Goal: Book appointment/travel/reservation

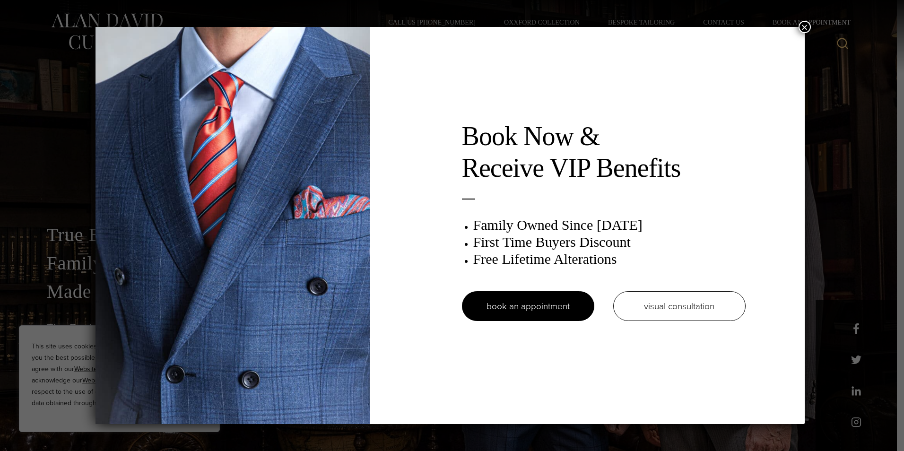
click at [800, 25] on div "Book Now & Receive VIP Benefits Family Owned Since 1913 First Time Buyers Disco…" at bounding box center [452, 225] width 904 height 451
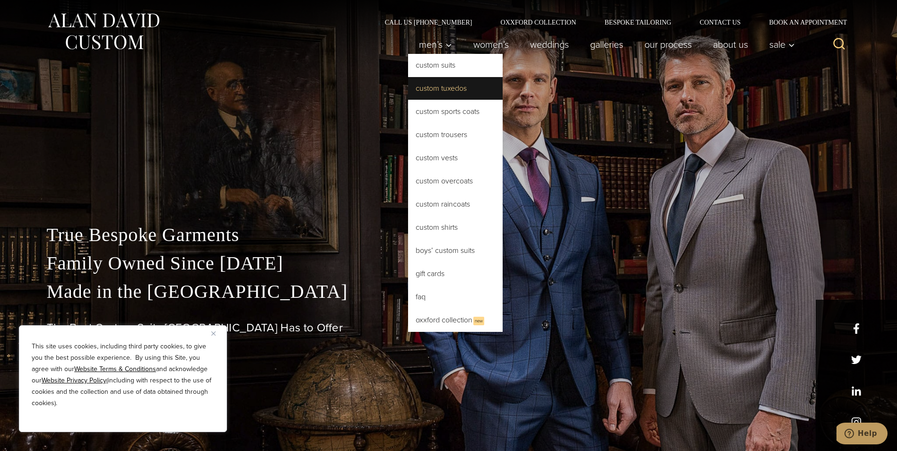
click at [440, 93] on link "Custom Tuxedos" at bounding box center [455, 88] width 95 height 23
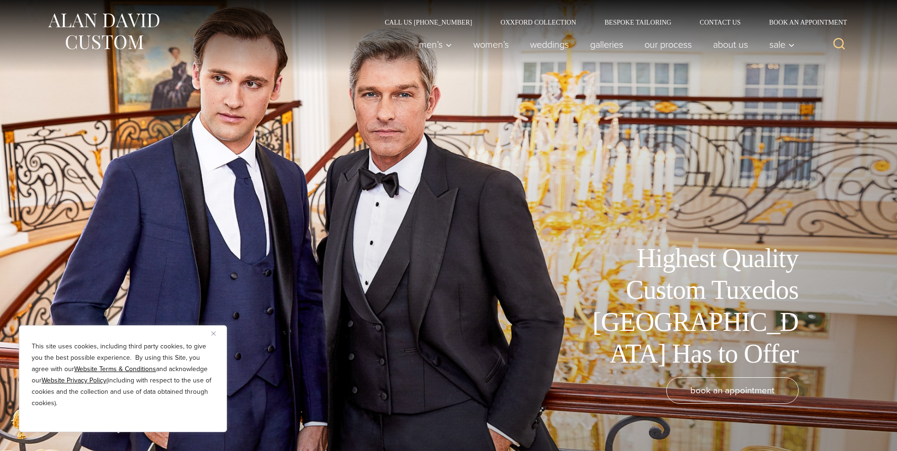
click at [232, 333] on div "Highest Quality Custom Tuxedos NYC Has to Offer" at bounding box center [449, 306] width 776 height 127
click at [217, 336] on button "Close" at bounding box center [216, 333] width 11 height 11
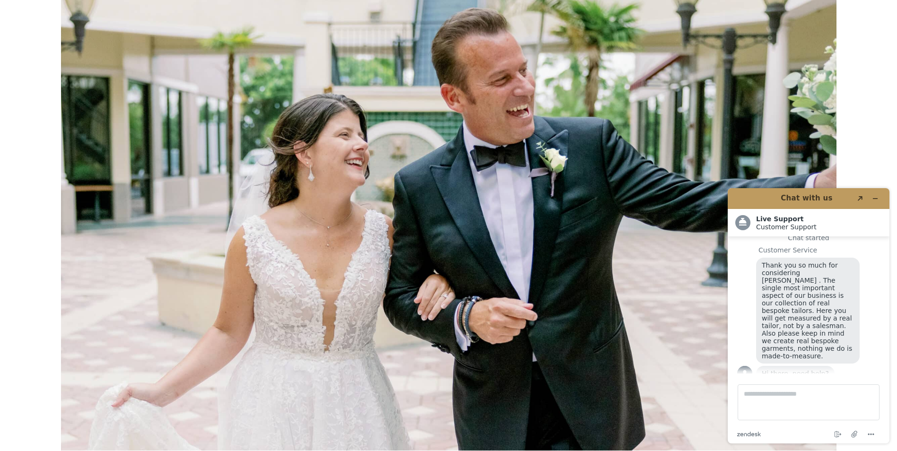
scroll to position [5391, 0]
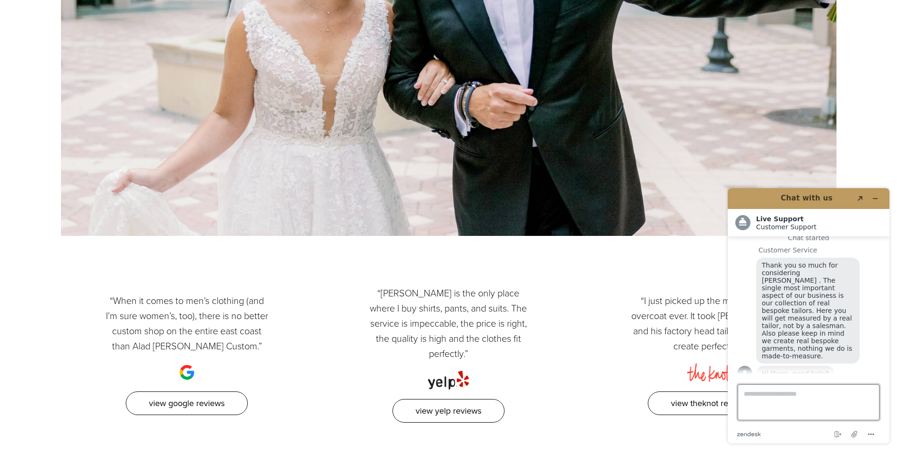
click at [797, 395] on textarea "Type a message here..." at bounding box center [809, 402] width 142 height 36
type textarea "**********"
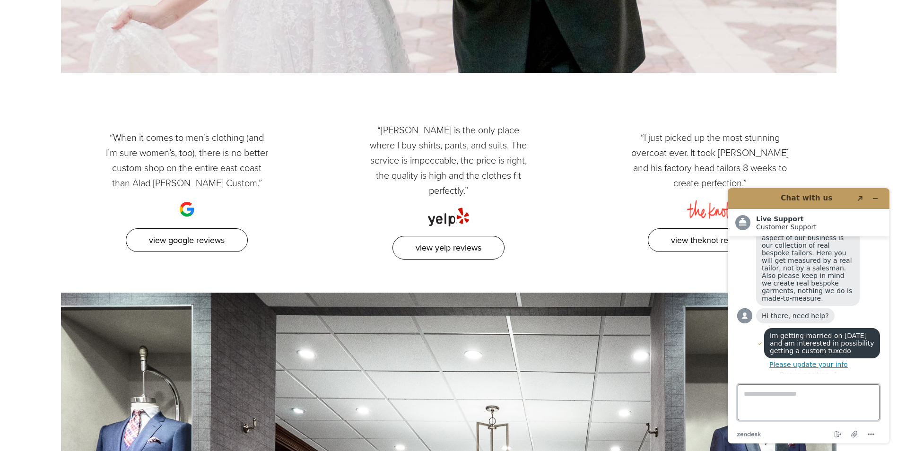
scroll to position [5580, 0]
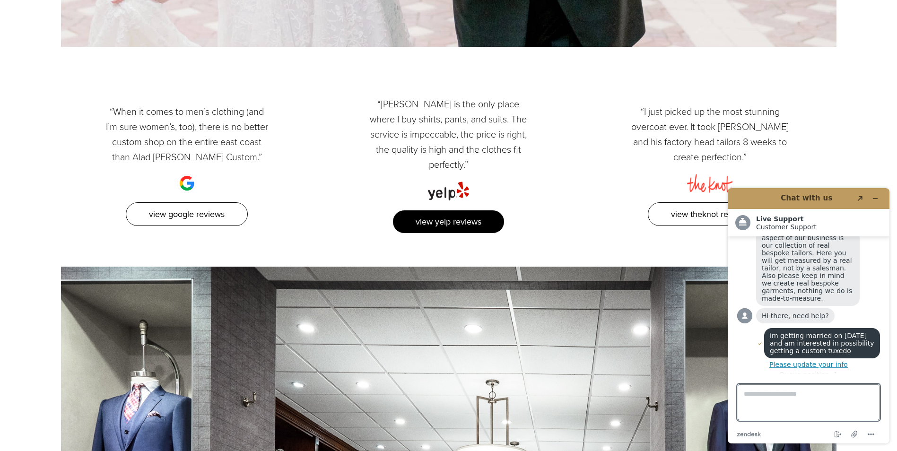
click at [471, 210] on link "View Yelp Reviews" at bounding box center [449, 222] width 112 height 24
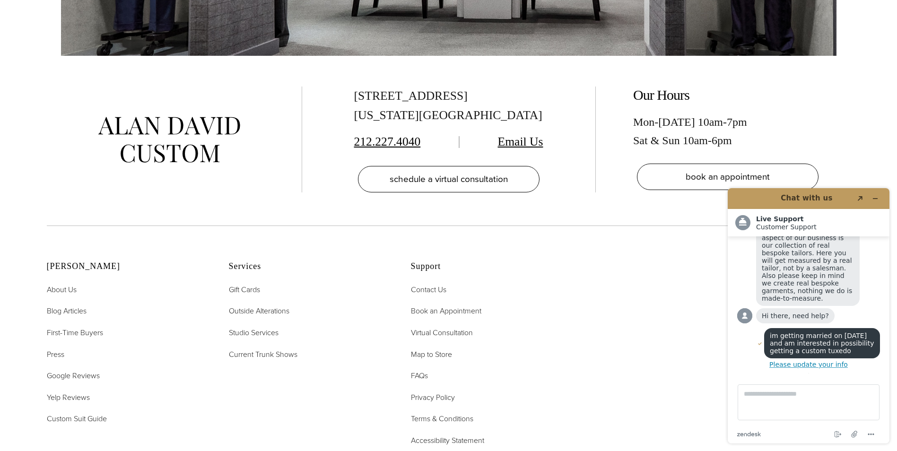
scroll to position [141, 0]
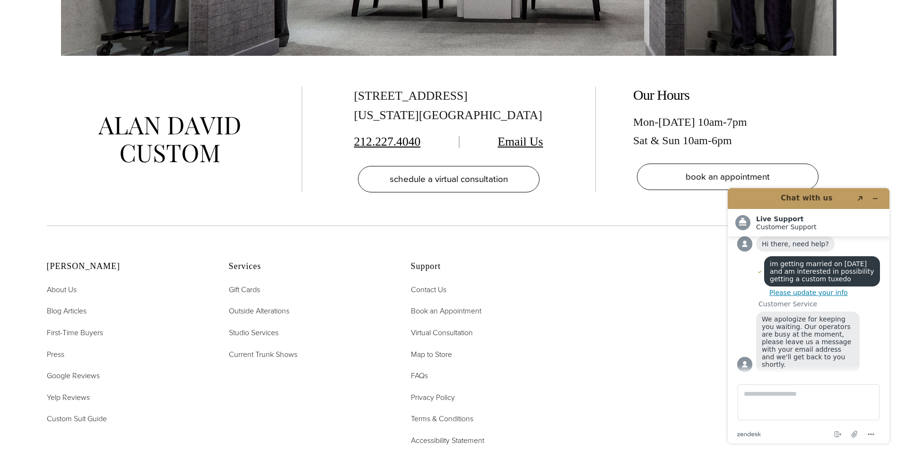
click at [561, 324] on ul "Contact Us Book an Appointment Virtual Consultation Map to Store FAQs Privacy P…" at bounding box center [490, 365] width 158 height 163
click at [97, 327] on span "First-Time Buyers" at bounding box center [75, 332] width 56 height 11
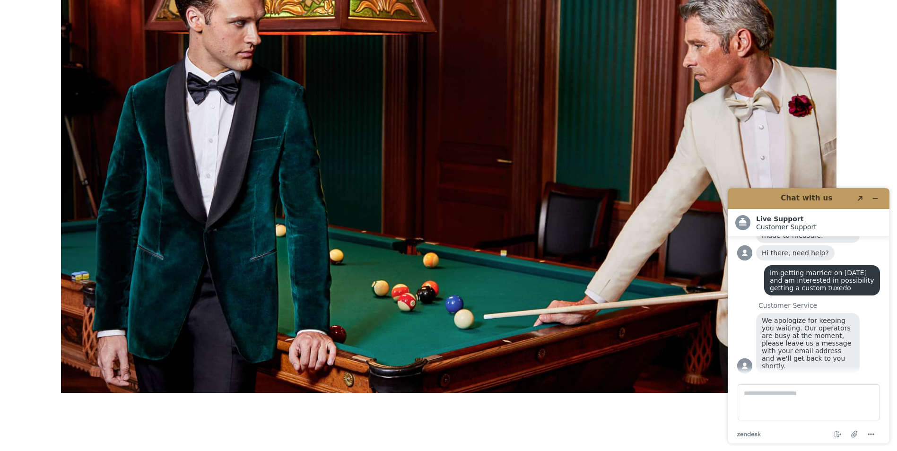
scroll to position [1230, 0]
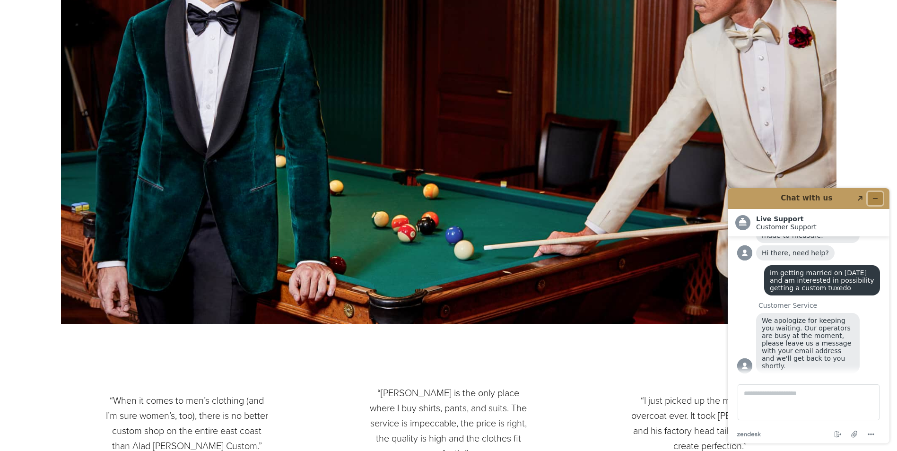
click at [879, 198] on button "Minimize widget" at bounding box center [875, 198] width 15 height 13
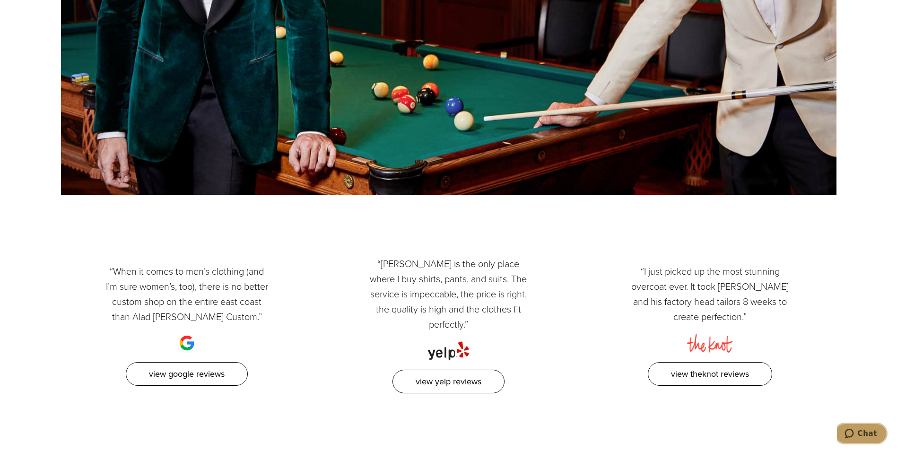
scroll to position [1371, 0]
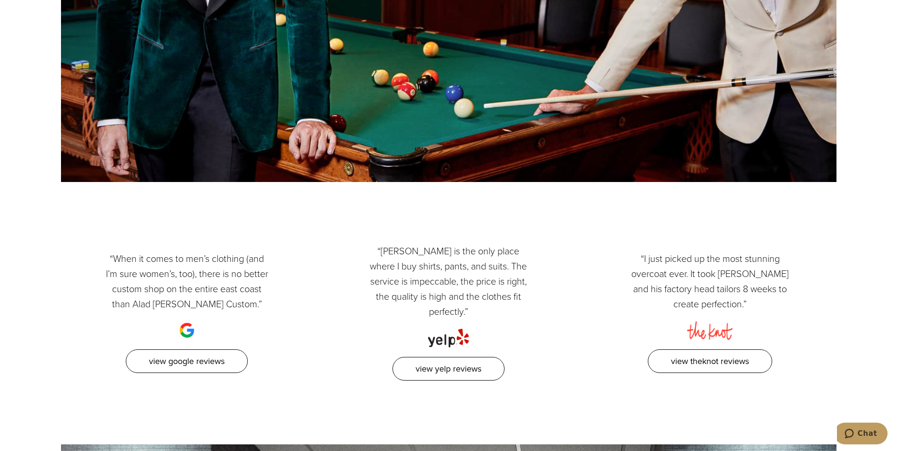
click at [833, 284] on div "“I just picked up the most stunning overcoat ever. It took Alan and his factory…" at bounding box center [710, 313] width 262 height 138
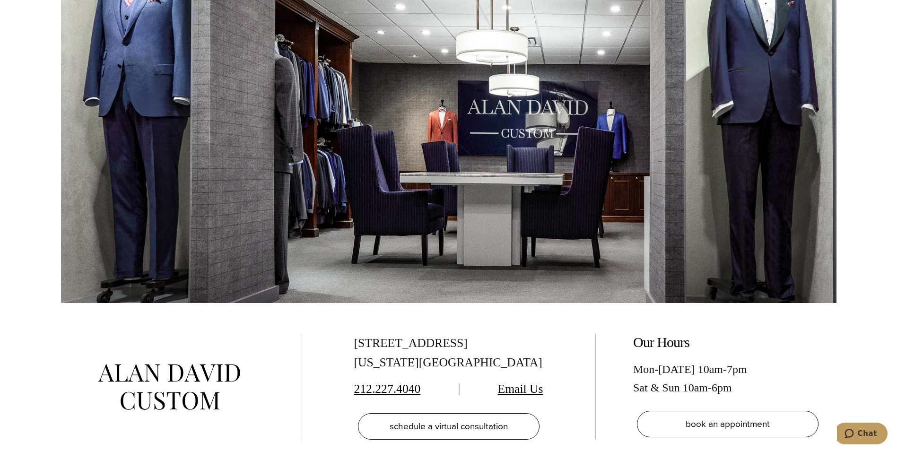
scroll to position [1986, 0]
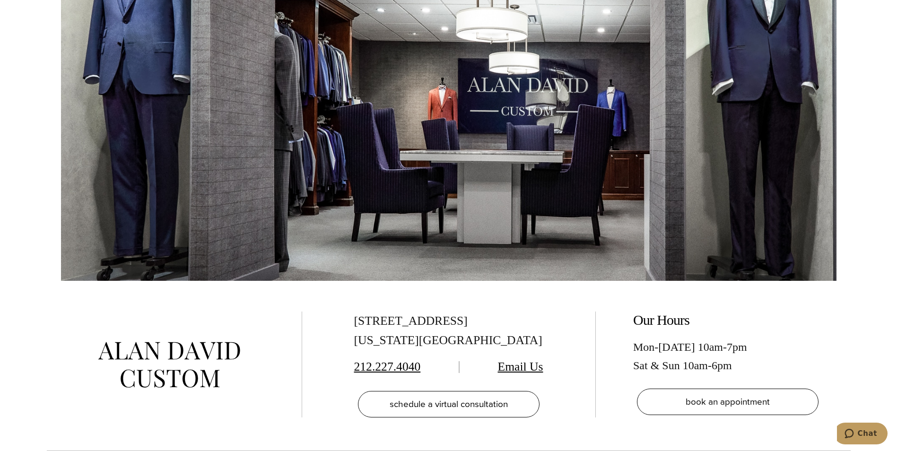
click at [829, 281] on div "515 Madison Ave, Suite 301 New York, NY 10022 212.227.4040 Email Us schedule a …" at bounding box center [449, 366] width 804 height 170
click at [809, 338] on div "Mon-Friday 10am-7pm Sat & Sun 10am-6pm" at bounding box center [727, 356] width 189 height 36
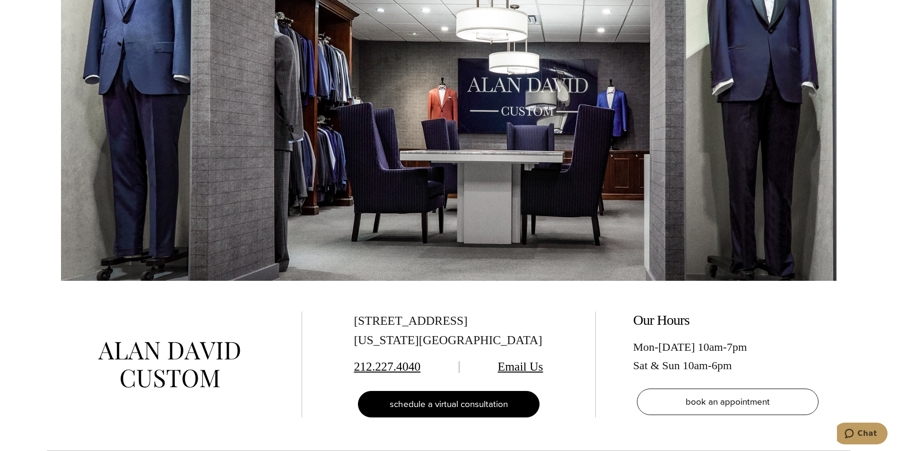
click at [478, 397] on span "schedule a virtual consultation" at bounding box center [449, 404] width 118 height 14
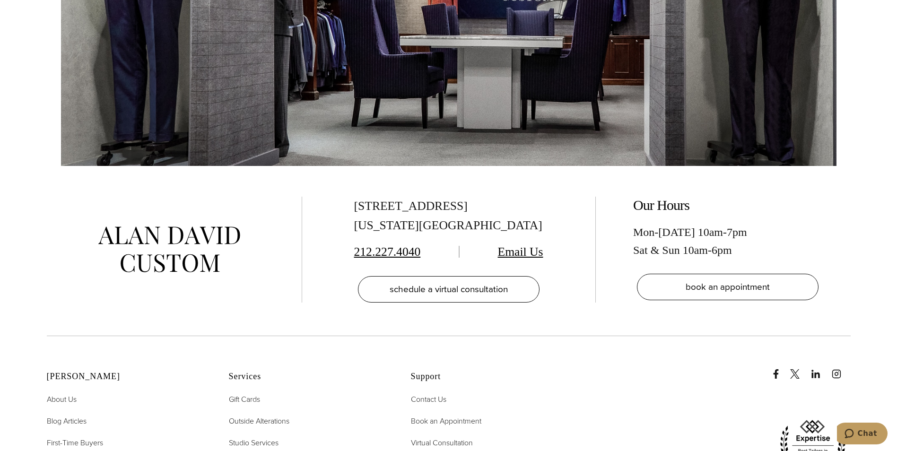
scroll to position [2081, 0]
click at [693, 336] on div at bounding box center [709, 413] width 281 height 157
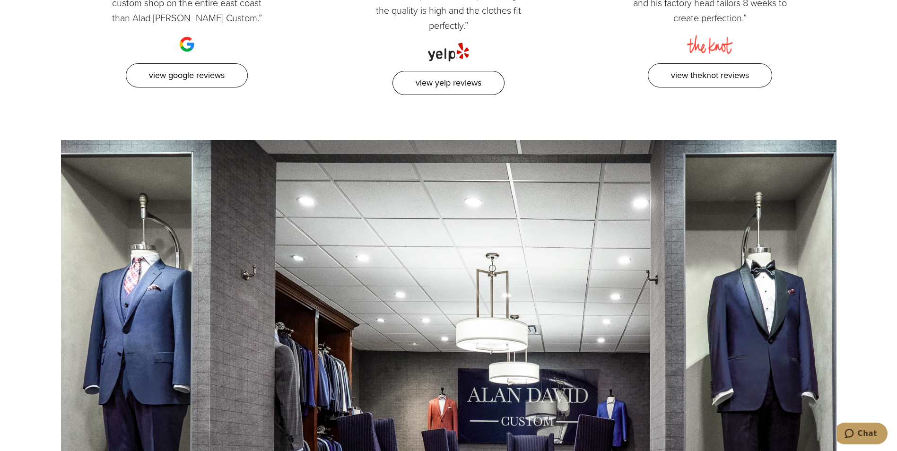
scroll to position [1939, 0]
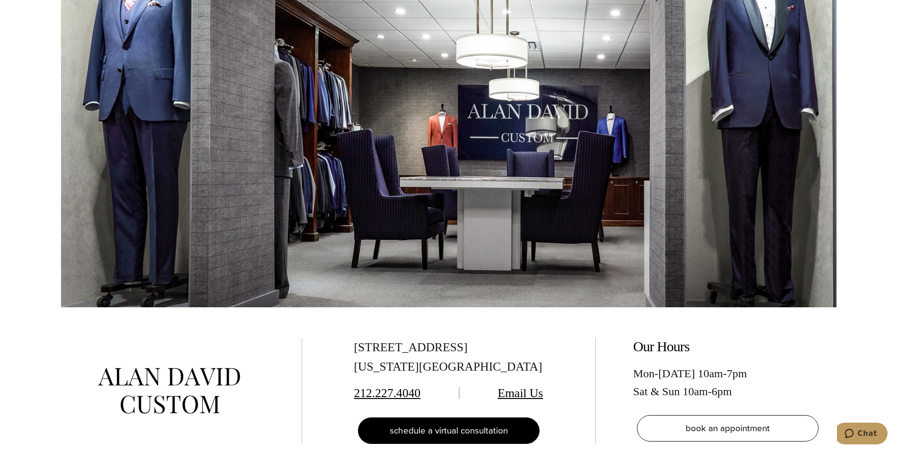
click at [512, 418] on link "schedule a virtual consultation" at bounding box center [449, 431] width 182 height 26
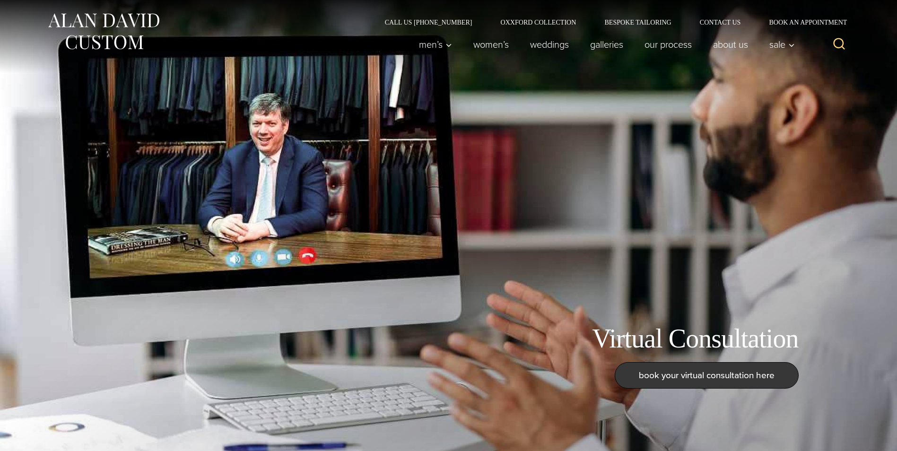
click at [703, 383] on link "book your virtual consultation here" at bounding box center [707, 375] width 184 height 26
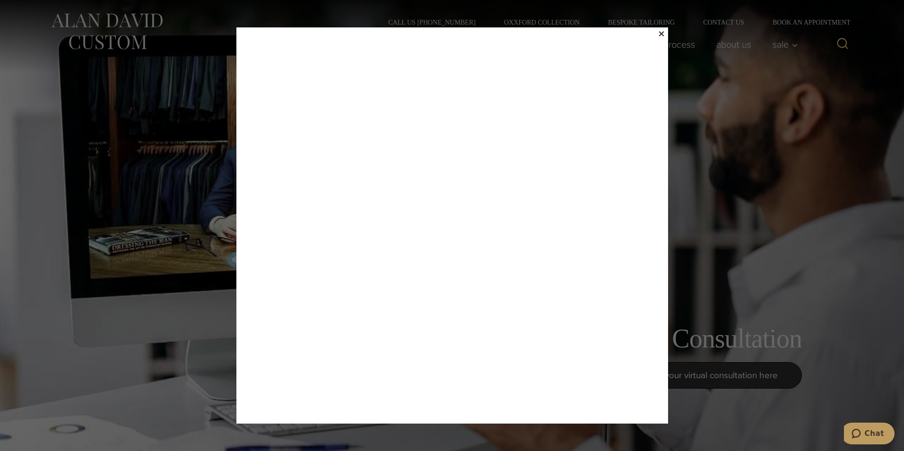
click at [836, 283] on div "×" at bounding box center [452, 225] width 904 height 451
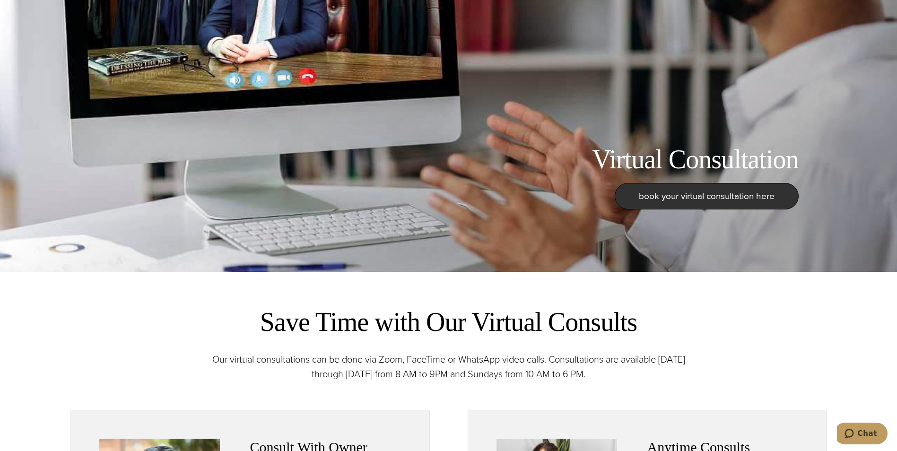
scroll to position [473, 0]
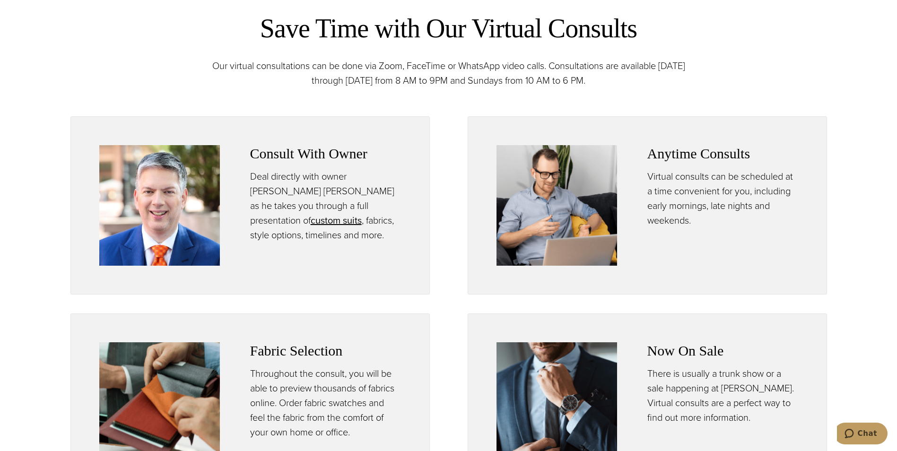
click at [862, 284] on section "Consult With Owner Deal directly with owner [PERSON_NAME] [PERSON_NAME] as he t…" at bounding box center [448, 205] width 897 height 178
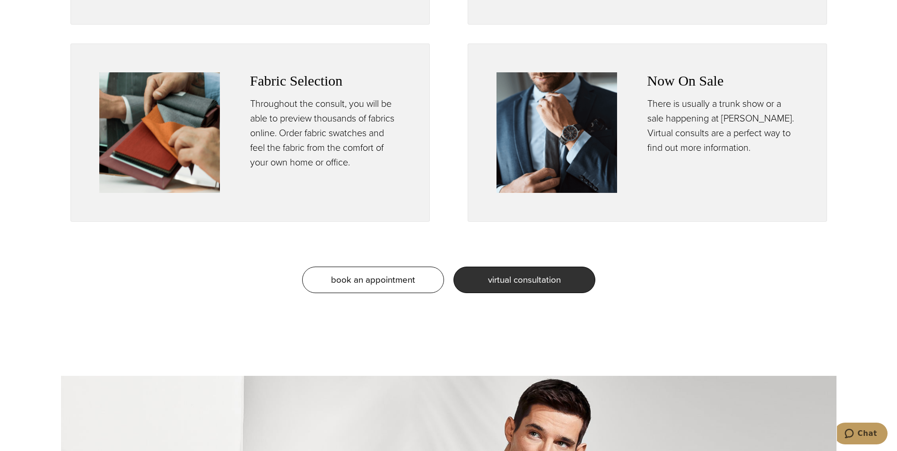
scroll to position [615, 0]
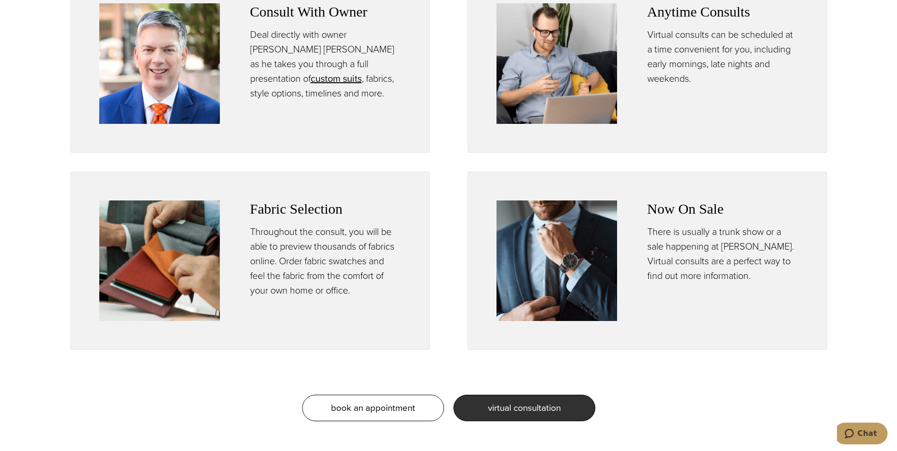
click at [541, 412] on span "virtual consultation" at bounding box center [524, 408] width 73 height 14
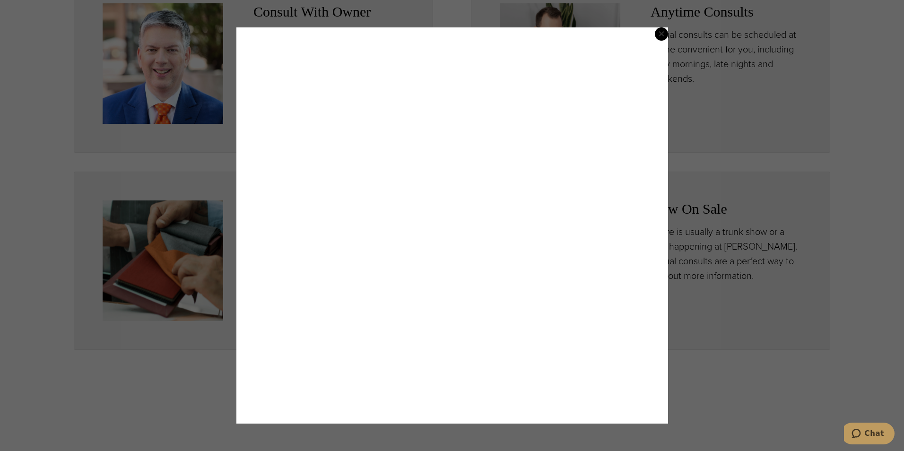
click at [663, 37] on span "×" at bounding box center [661, 33] width 7 height 19
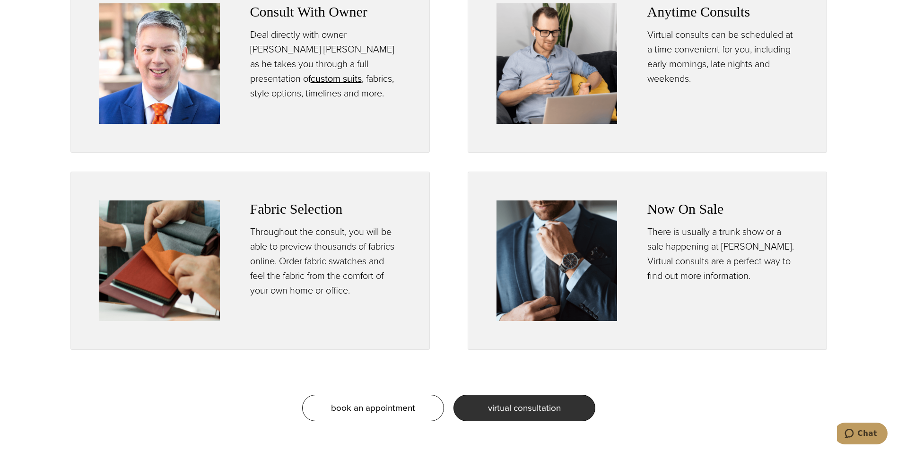
click at [838, 299] on section "Fabric Selection Throughout the consult, you will be able to preview thousands …" at bounding box center [448, 261] width 897 height 178
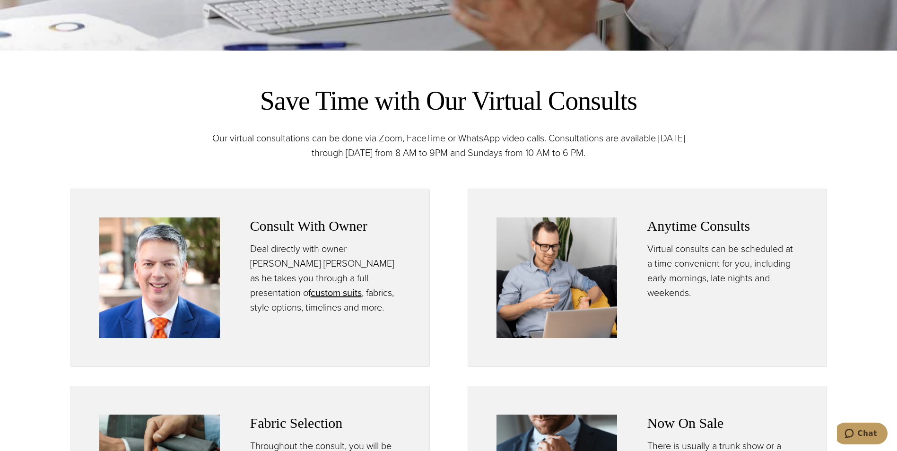
scroll to position [0, 0]
